Goal: Information Seeking & Learning: Understand process/instructions

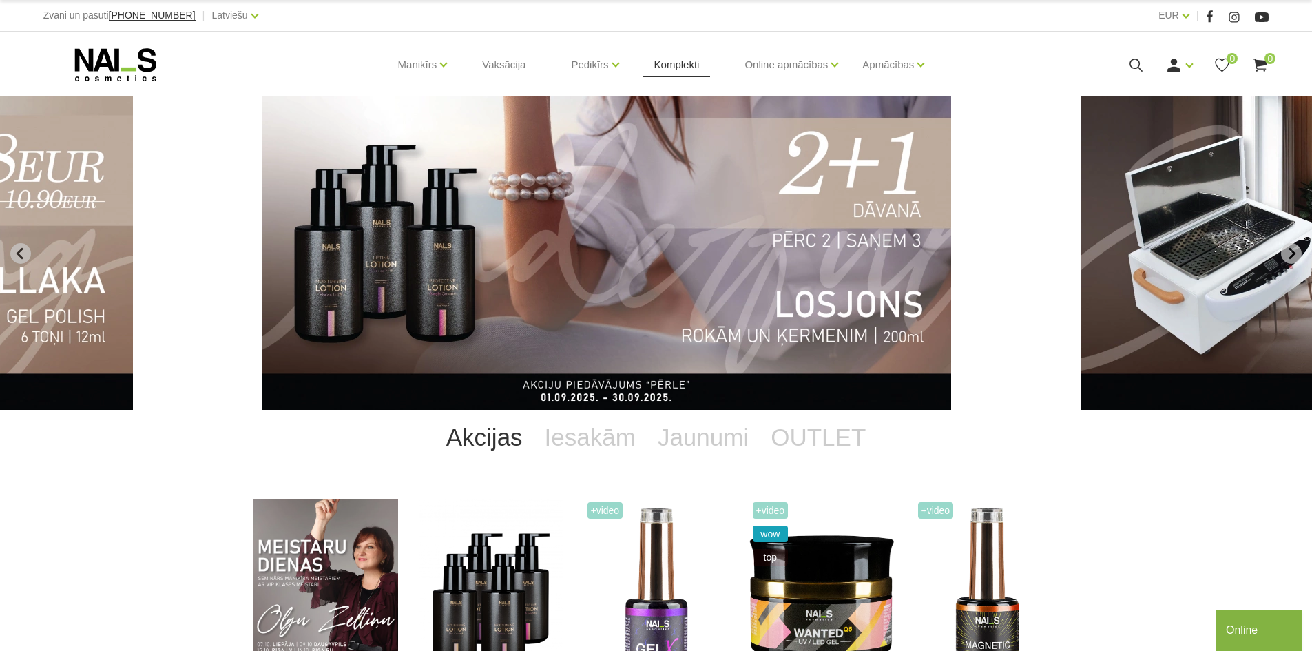
click at [669, 63] on link "Komplekti" at bounding box center [676, 65] width 67 height 66
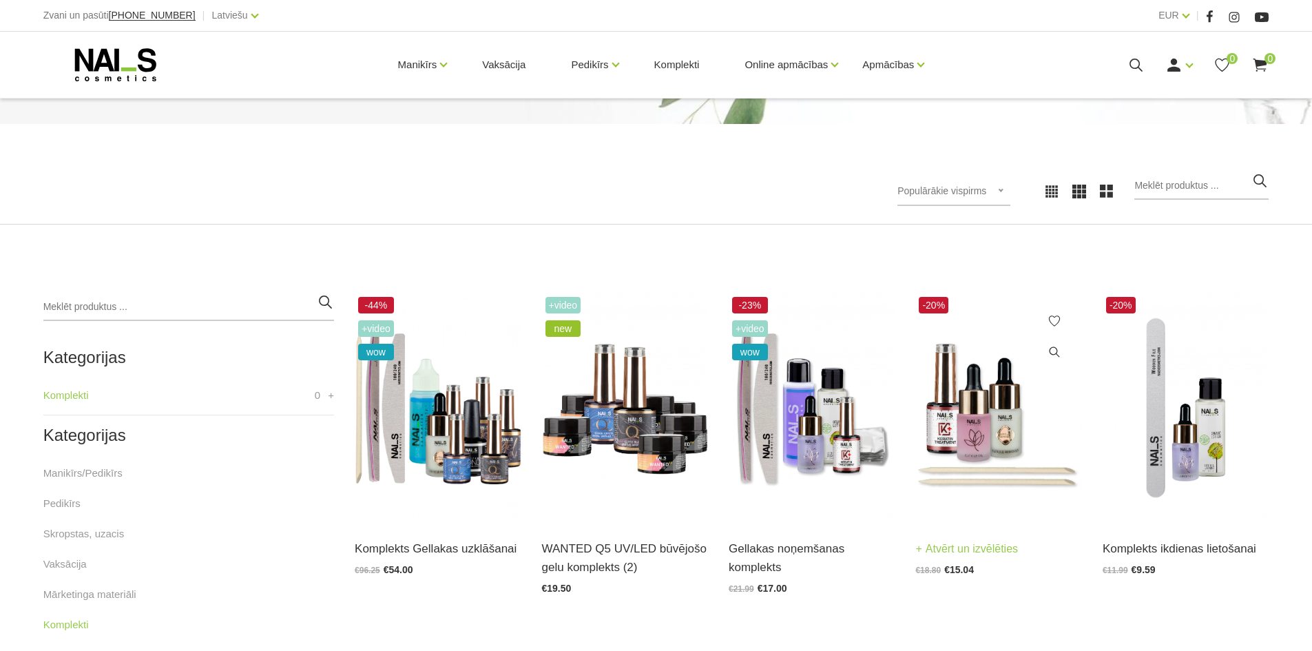
scroll to position [109, 0]
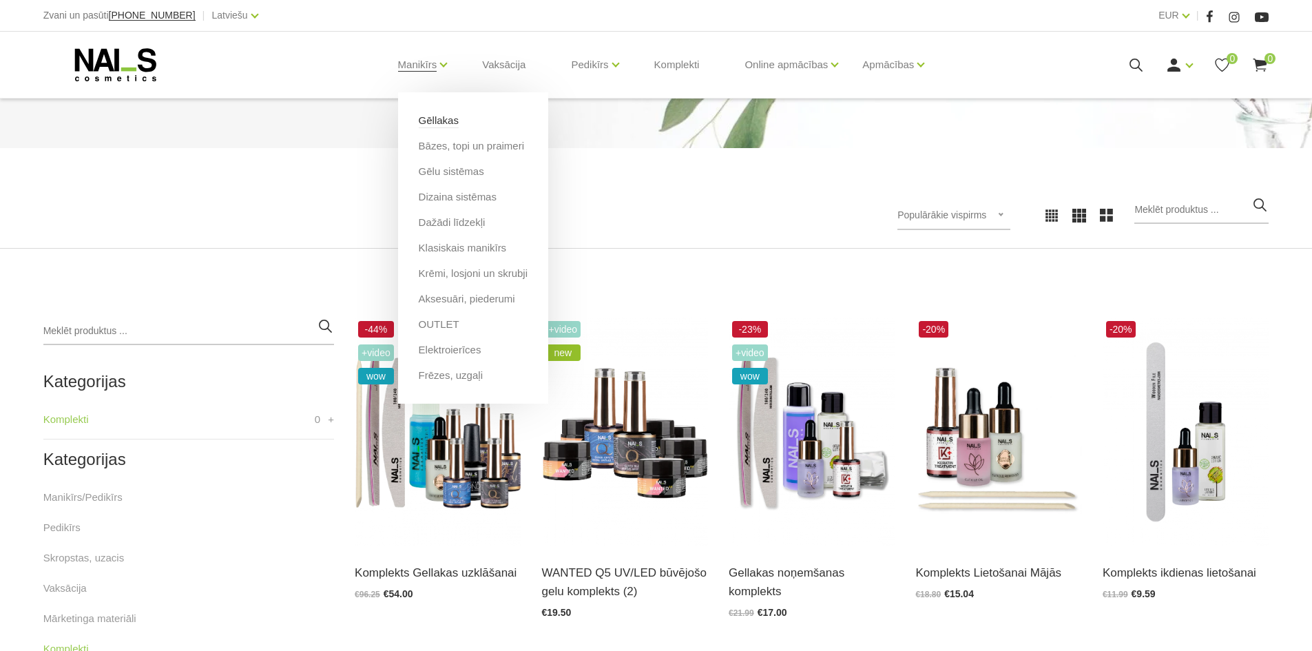
click at [426, 121] on link "Gēllakas" at bounding box center [439, 120] width 40 height 15
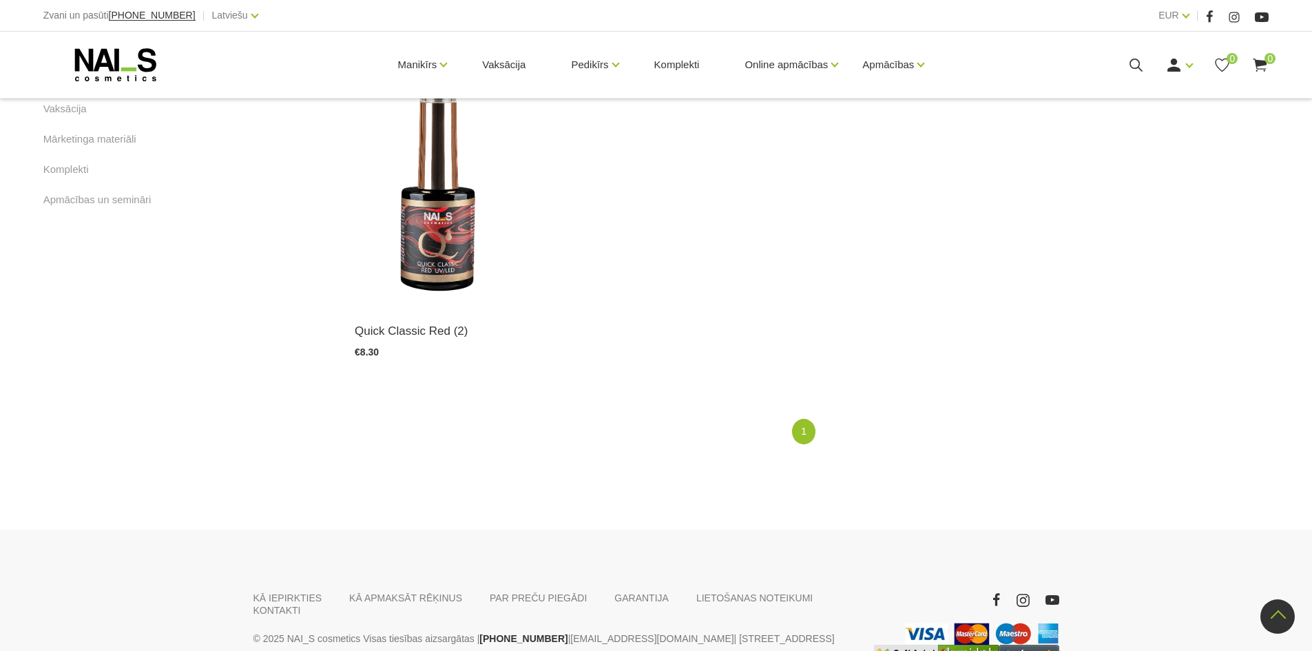
scroll to position [1117, 0]
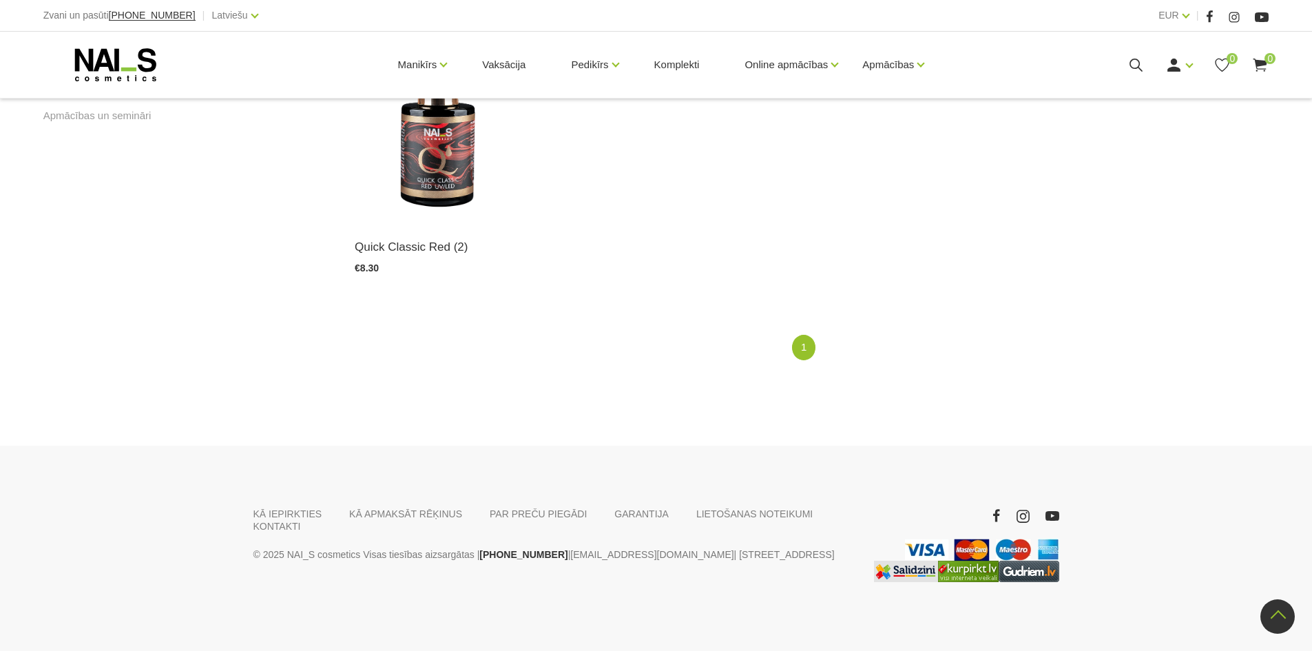
click at [687, 546] on p "© 2025 NAI_S cosmetics Visas tiesības aizsargātas | +37120446646 | veikals@nais…" at bounding box center [552, 554] width 599 height 17
click at [269, 517] on link "KĀ IEPIRKTIES" at bounding box center [287, 514] width 69 height 12
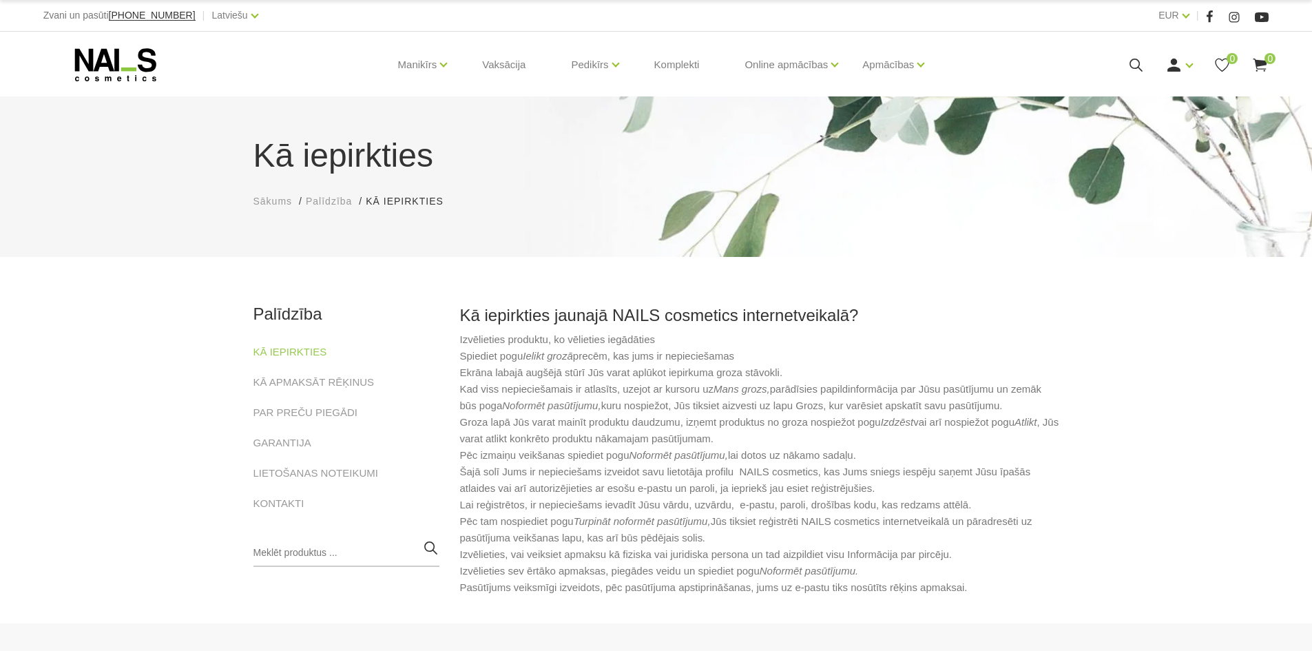
click at [94, 50] on icon at bounding box center [115, 65] width 145 height 34
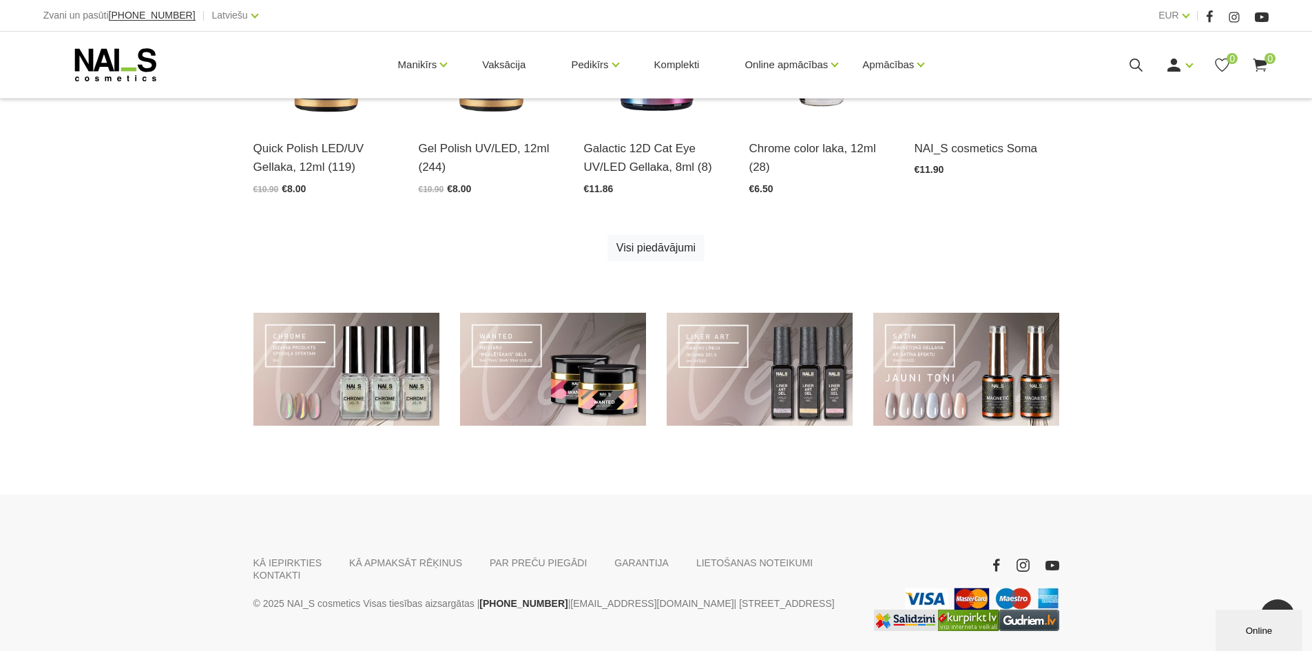
scroll to position [955, 0]
